Goal: Information Seeking & Learning: Check status

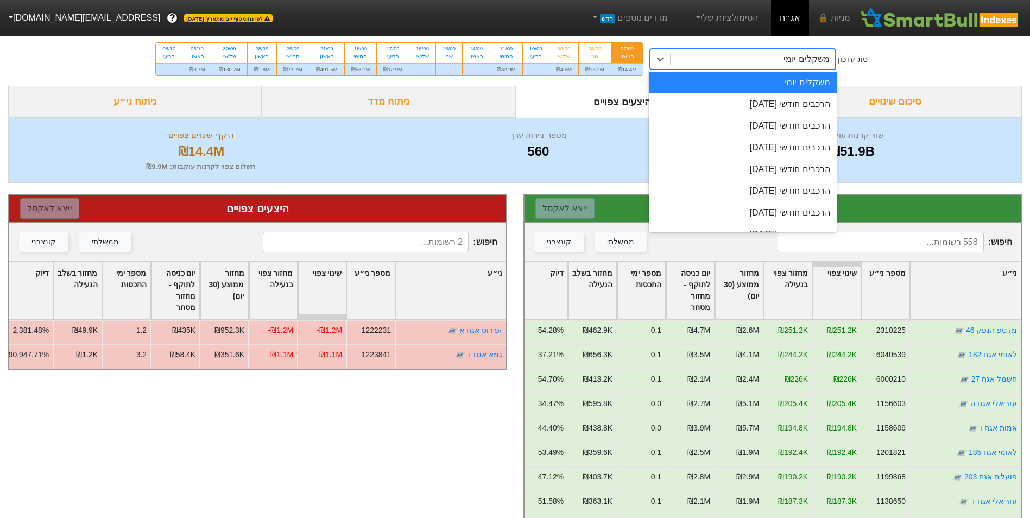
click at [709, 57] on div "משקלים יומי" at bounding box center [753, 59] width 164 height 20
click at [733, 105] on div "הרכבים חודשי [DATE]" at bounding box center [742, 104] width 187 height 22
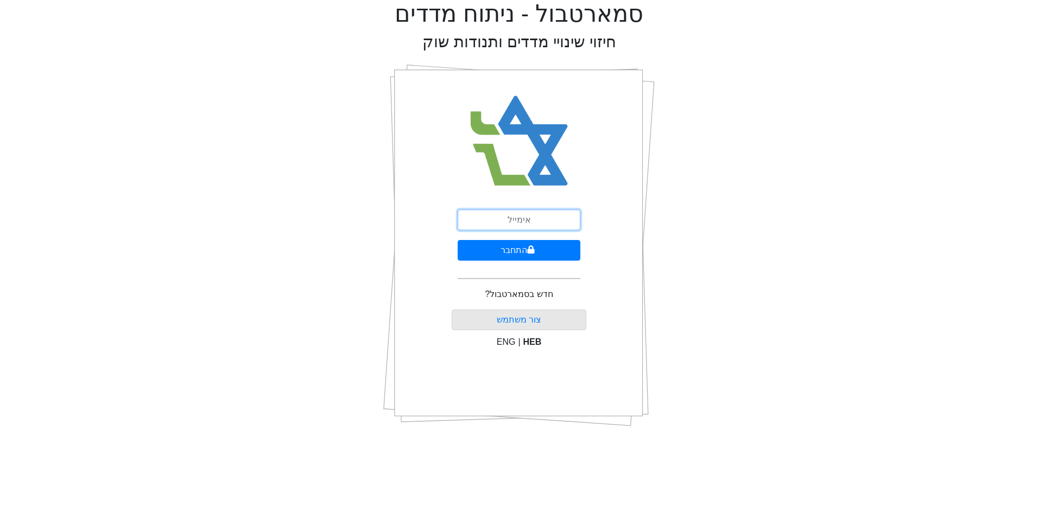
drag, startPoint x: 503, startPoint y: 221, endPoint x: 510, endPoint y: 222, distance: 6.5
click at [504, 221] on input "email" at bounding box center [519, 220] width 123 height 21
type input "[EMAIL_ADDRESS][DOMAIN_NAME]"
click at [554, 249] on button "התחבר" at bounding box center [519, 250] width 123 height 21
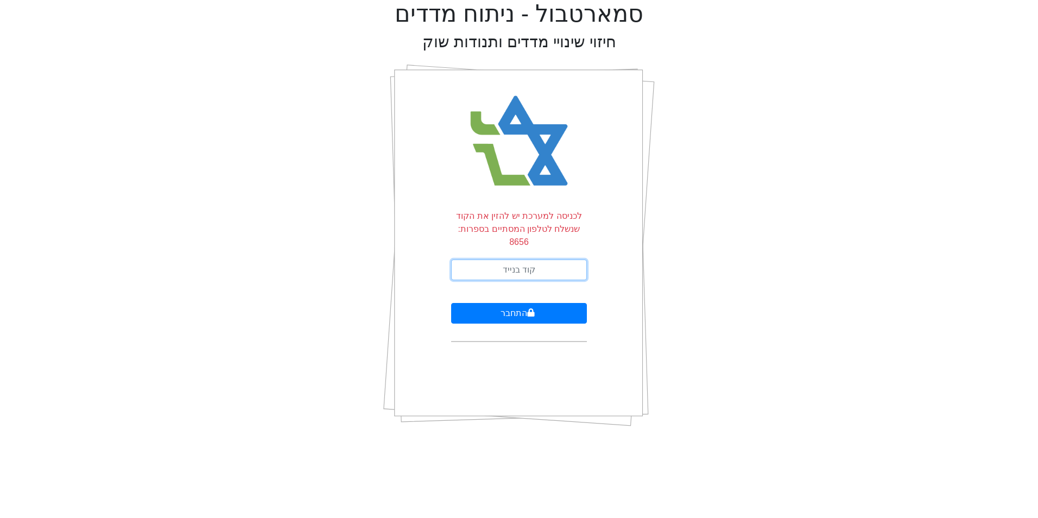
click at [577, 260] on input "text" at bounding box center [519, 270] width 136 height 21
type input "675246"
click at [528, 308] on icon "submit" at bounding box center [531, 312] width 7 height 8
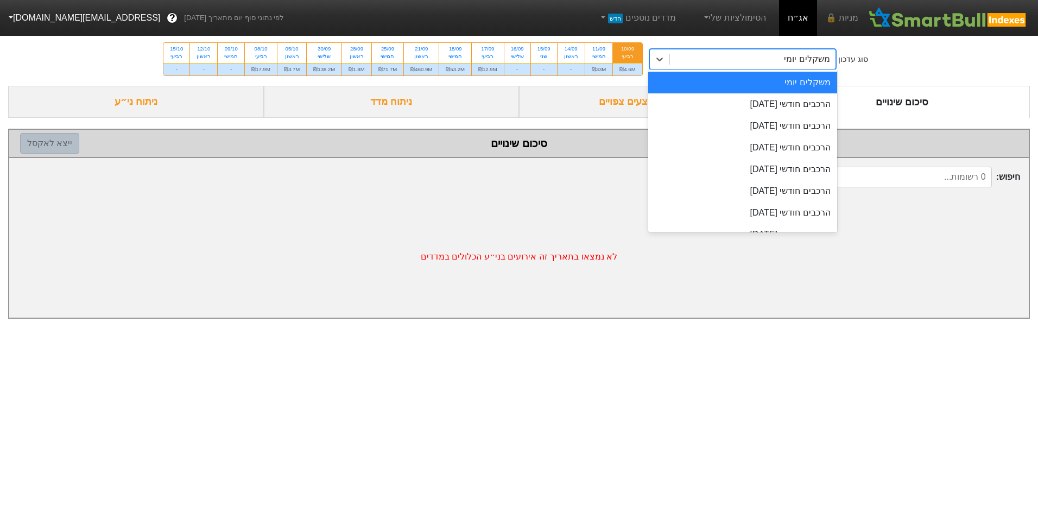
click at [754, 68] on div "משקלים יומי" at bounding box center [753, 59] width 166 height 20
click at [764, 102] on div "הרכבים חודשי [DATE]" at bounding box center [742, 104] width 189 height 22
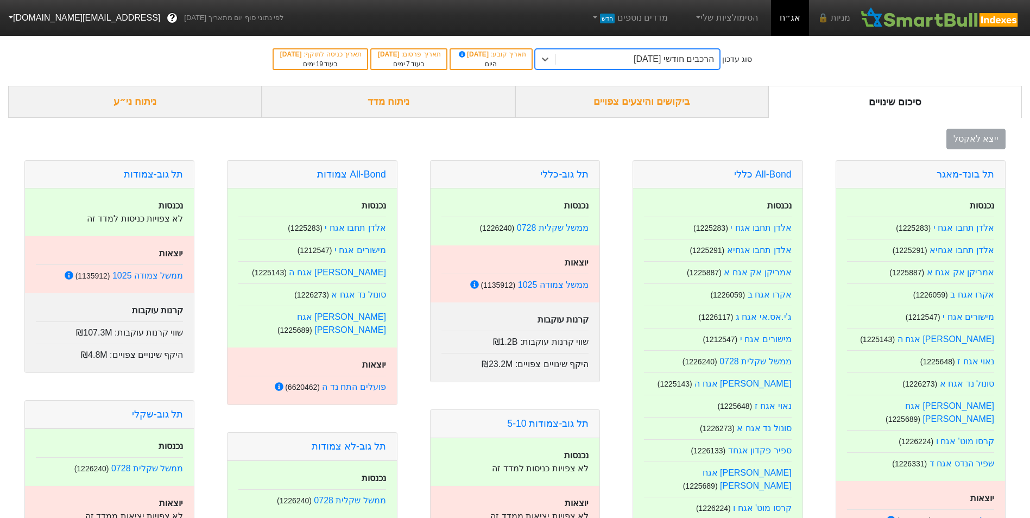
click at [619, 90] on div "ביקושים והיצעים צפויים" at bounding box center [642, 102] width 254 height 32
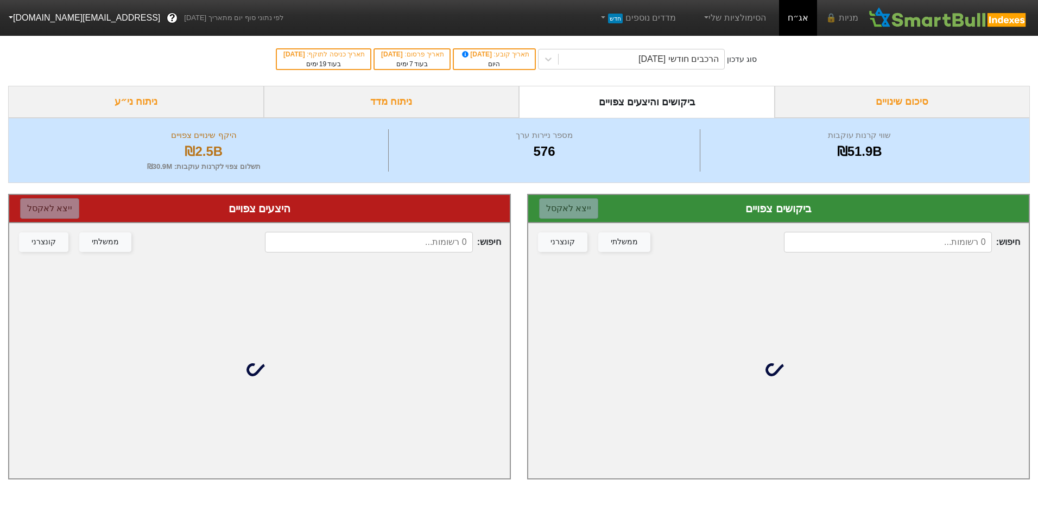
click at [911, 248] on input at bounding box center [887, 242] width 207 height 21
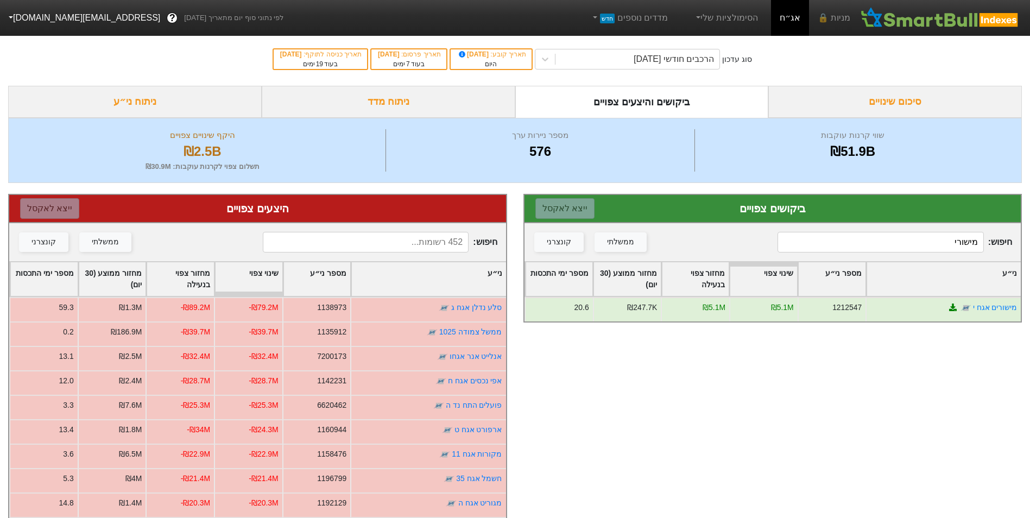
type input "מישורי"
